Goal: Task Accomplishment & Management: Use online tool/utility

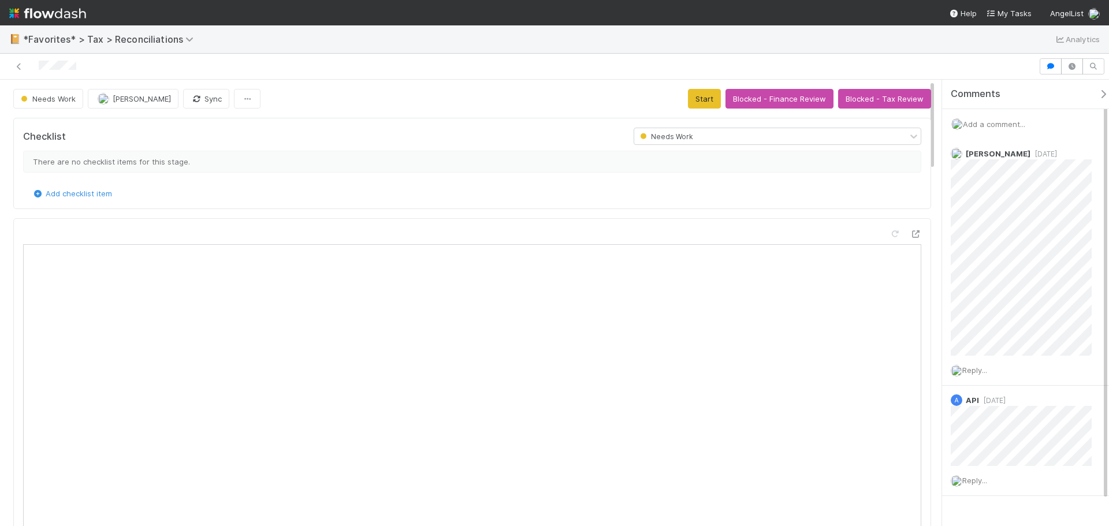
scroll to position [226, 422]
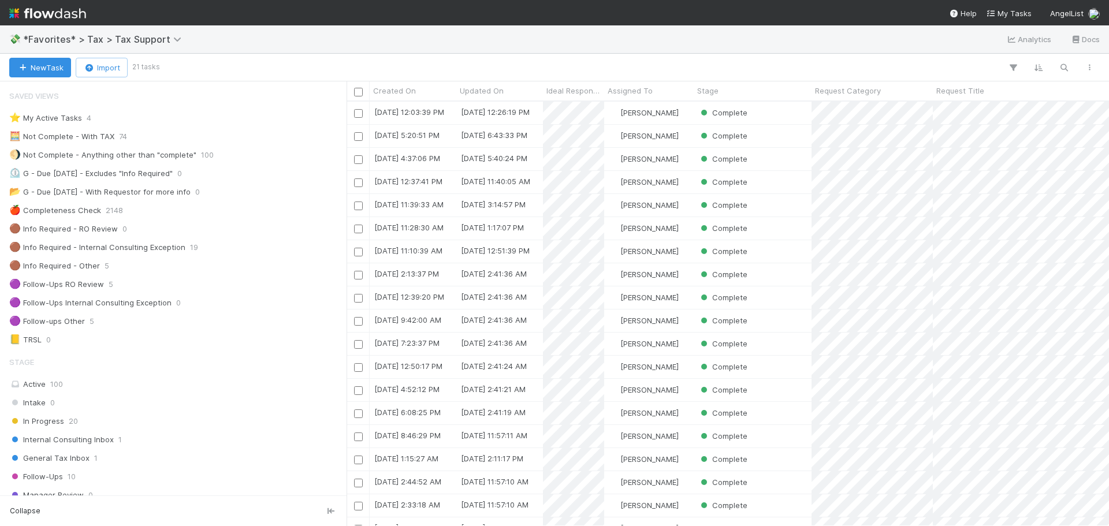
scroll to position [9, 9]
